Goal: Task Accomplishment & Management: Manage account settings

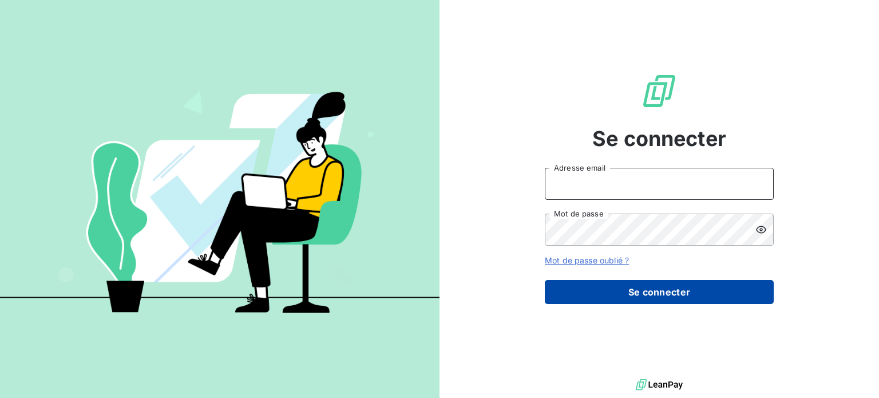
type input "[EMAIL_ADDRESS][DOMAIN_NAME]"
click at [609, 291] on button "Se connecter" at bounding box center [659, 292] width 229 height 24
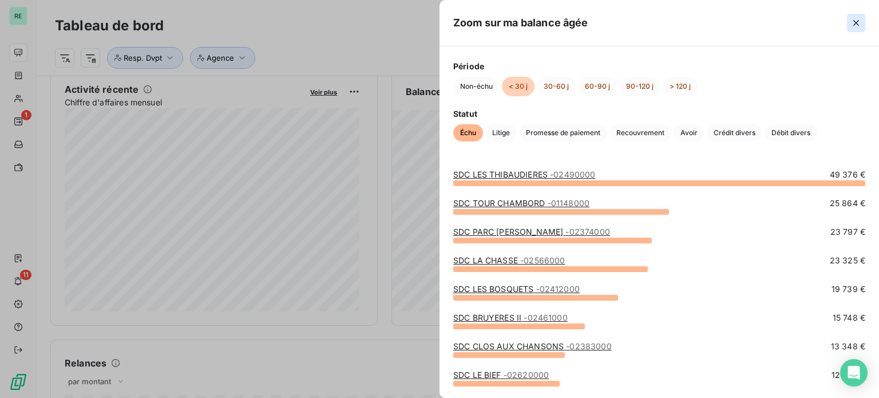
click at [855, 26] on icon "button" at bounding box center [855, 22] width 11 height 11
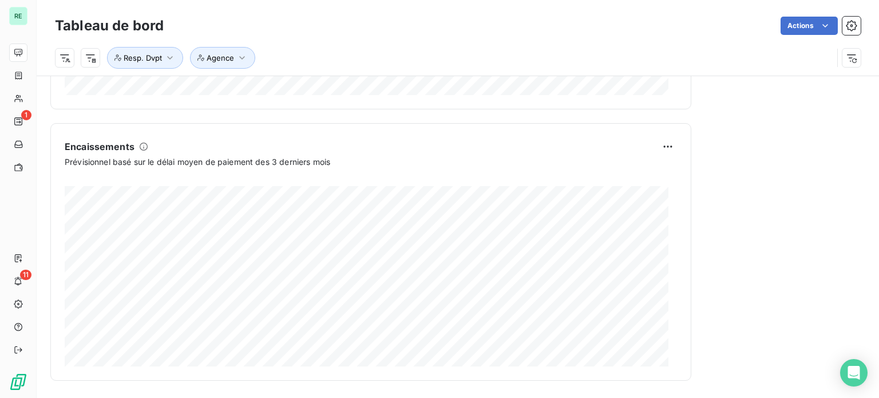
scroll to position [717, 0]
click at [144, 145] on icon at bounding box center [143, 145] width 9 height 9
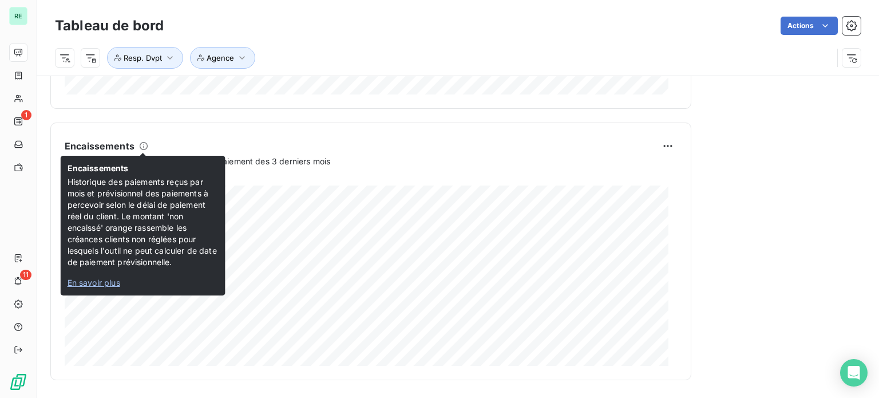
click at [109, 280] on span "En savoir plus" at bounding box center [94, 283] width 53 height 10
